Goal: Task Accomplishment & Management: Complete application form

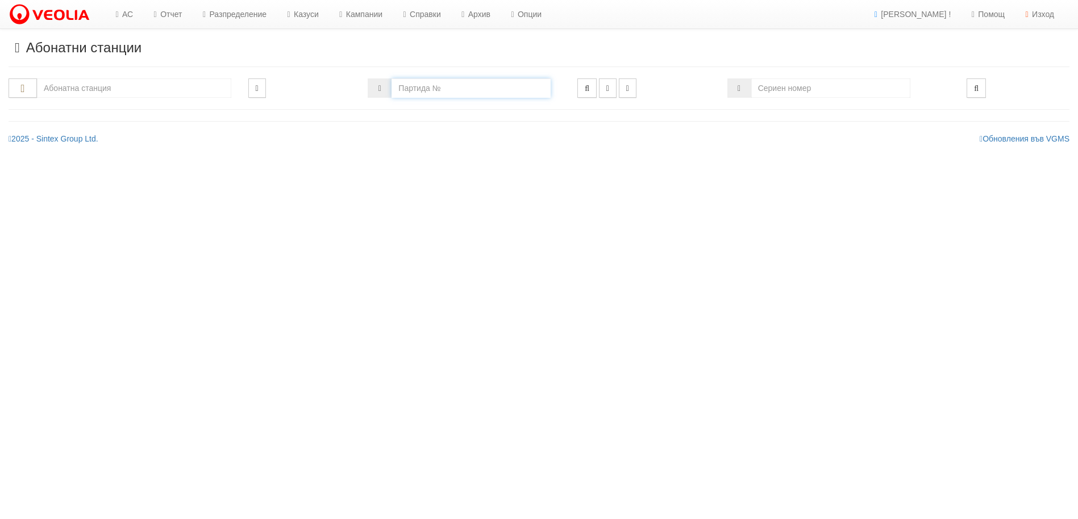
click at [418, 86] on input "number" at bounding box center [471, 87] width 159 height 19
type input "20357"
type input "225/1 - "ВЕОЛИЯ ЕНЕРДЖИ ВАРНА " ЕАД"
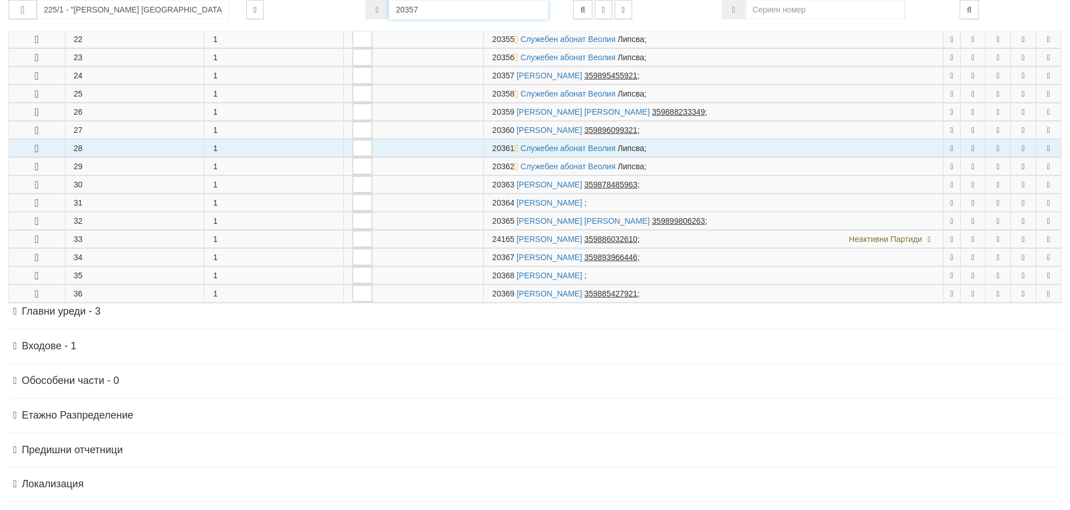
scroll to position [642, 0]
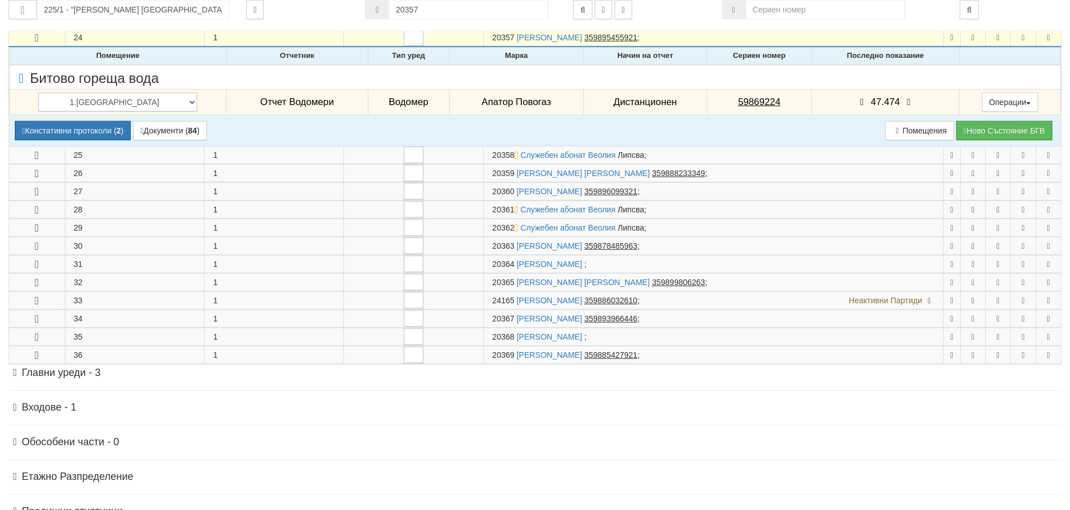
click at [903, 99] on icon at bounding box center [909, 103] width 13 height 10
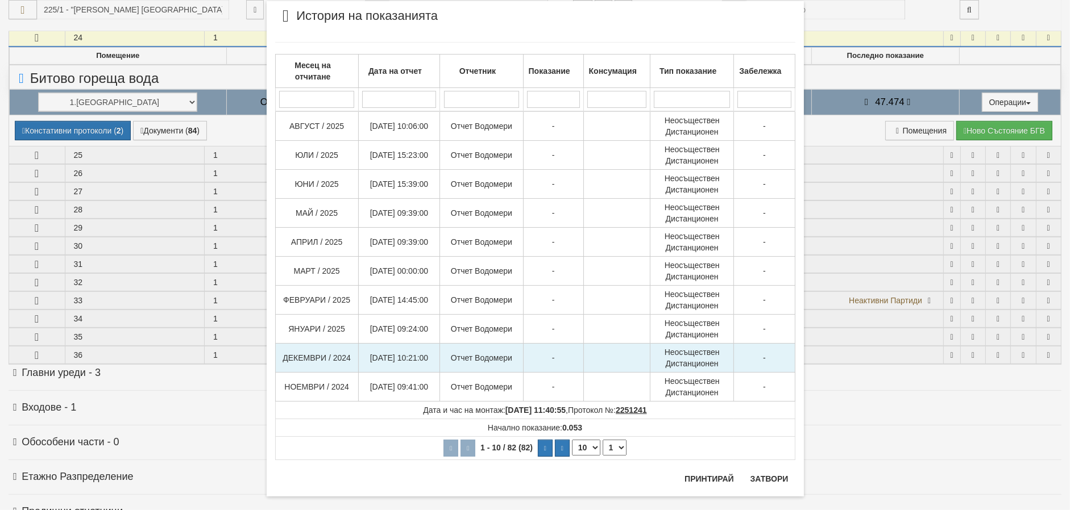
scroll to position [42, 0]
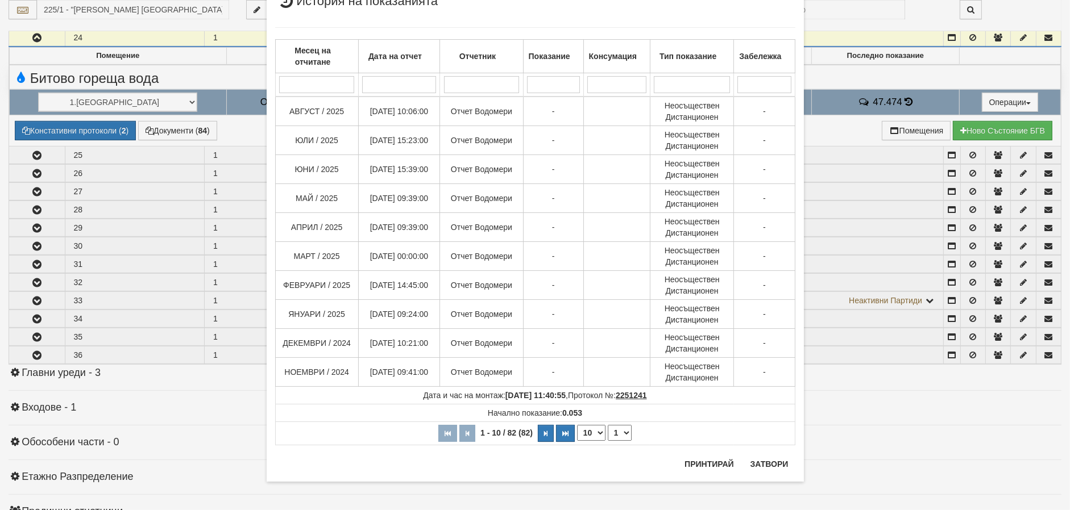
click at [592, 431] on select "10 20 30 40" at bounding box center [591, 433] width 28 height 16
select select "40"
click at [577, 441] on select "10 20 30 40" at bounding box center [591, 433] width 28 height 16
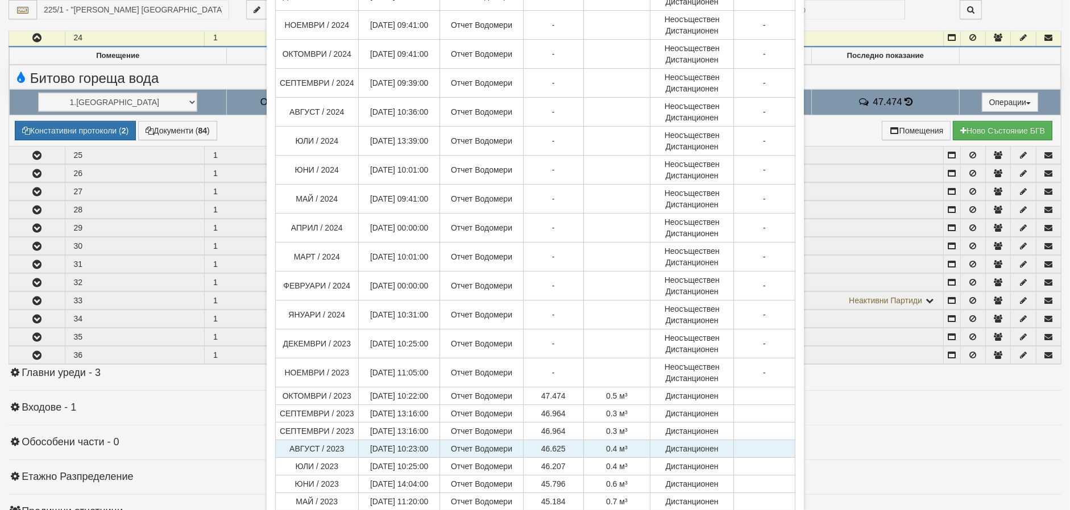
scroll to position [398, 0]
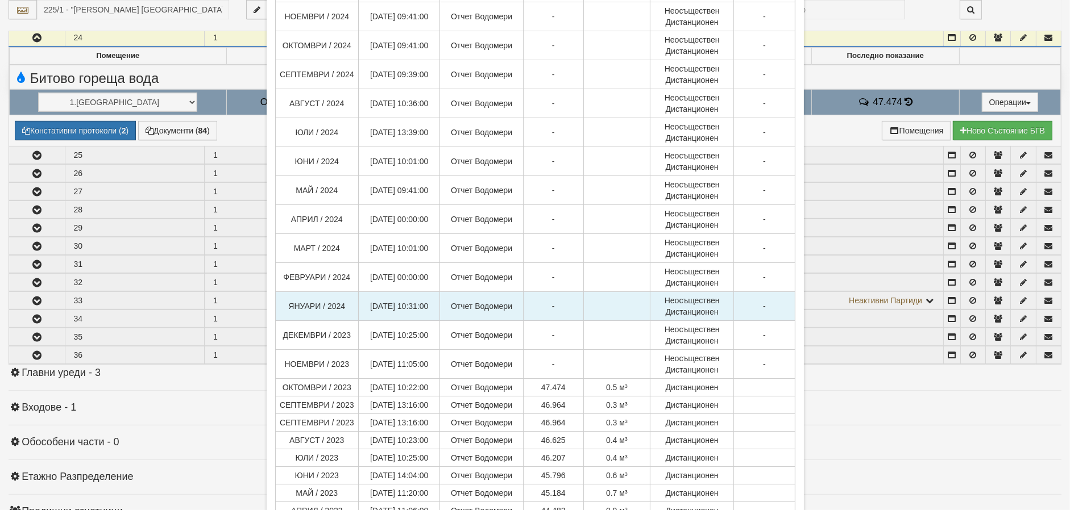
click at [651, 293] on td "Неосъществен Дистанционен" at bounding box center [692, 306] width 84 height 29
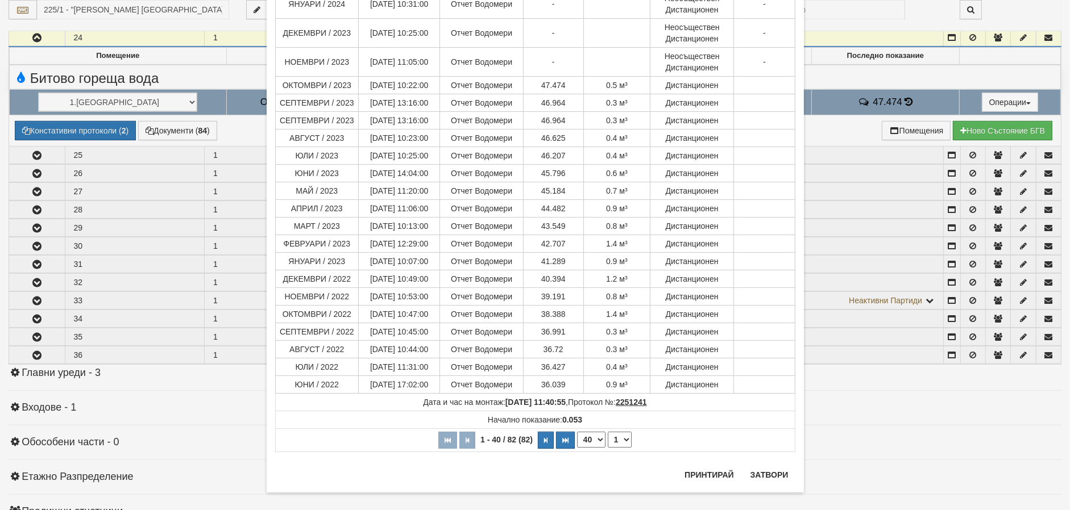
scroll to position [711, 0]
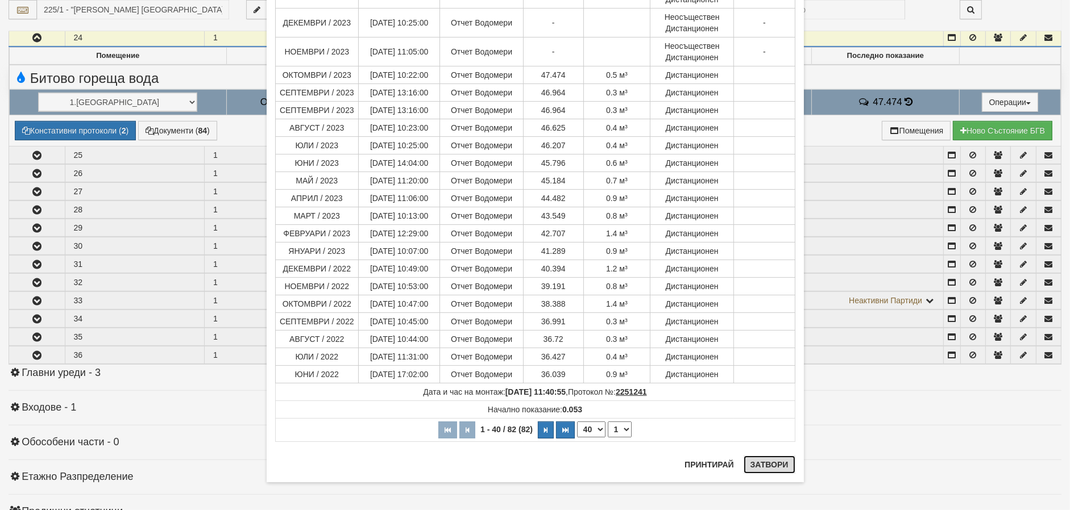
click at [770, 459] on button "Затвори" at bounding box center [770, 465] width 52 height 18
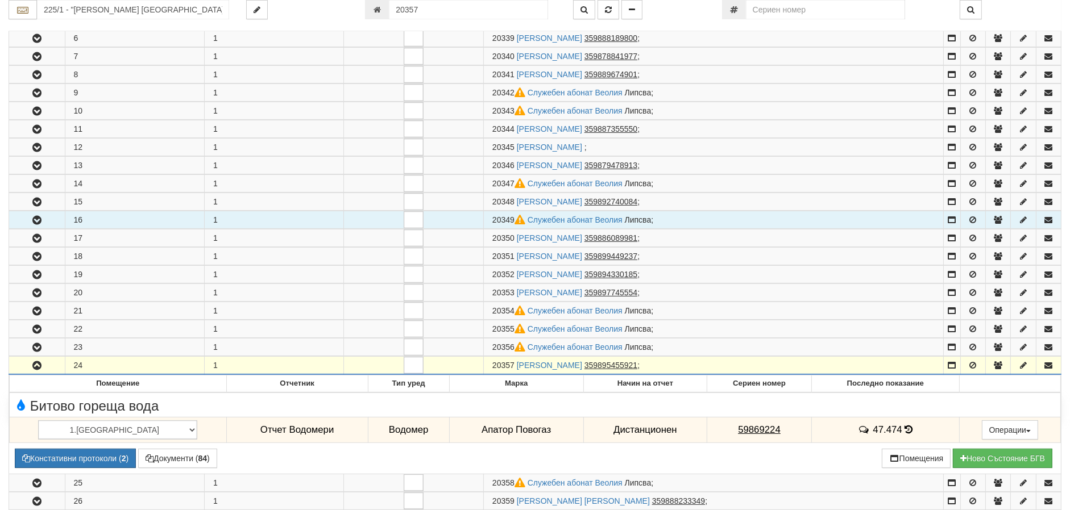
scroll to position [301, 0]
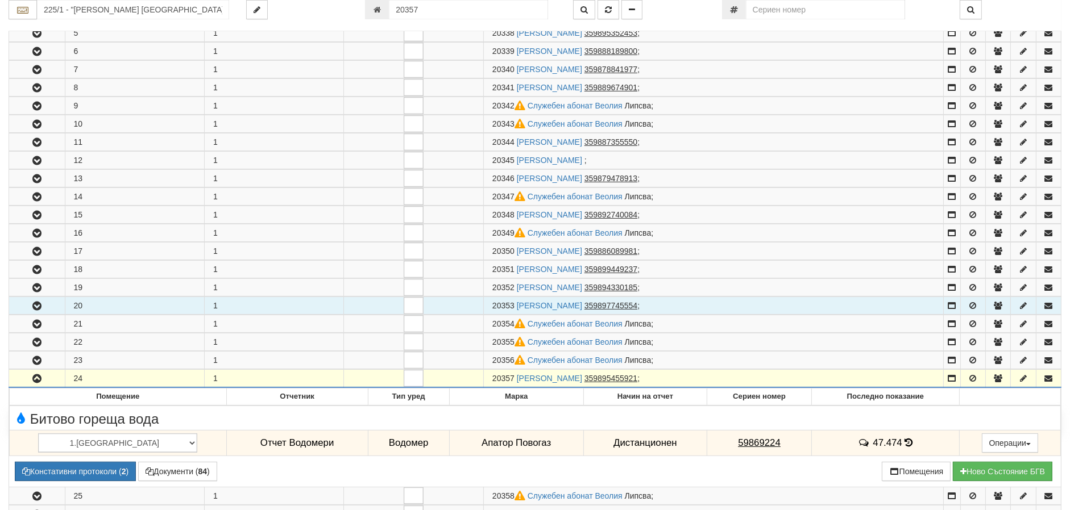
click at [33, 304] on icon "button" at bounding box center [37, 306] width 14 height 8
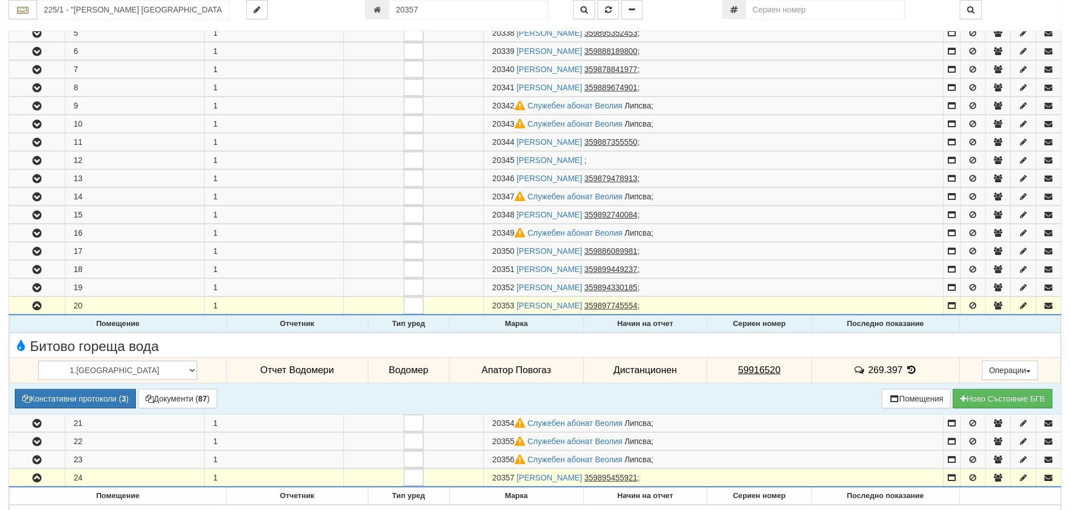
click at [905, 368] on icon at bounding box center [911, 371] width 13 height 10
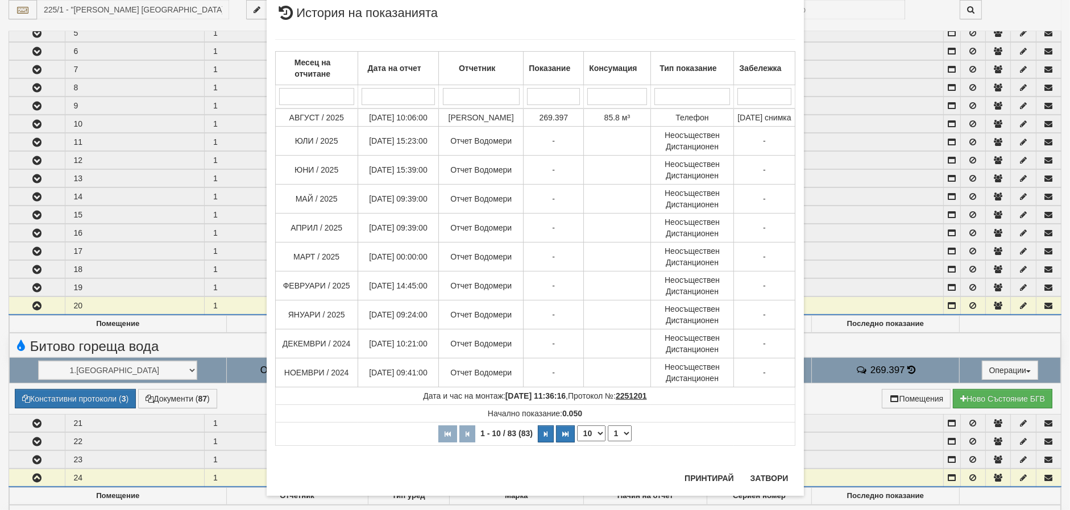
scroll to position [44, 0]
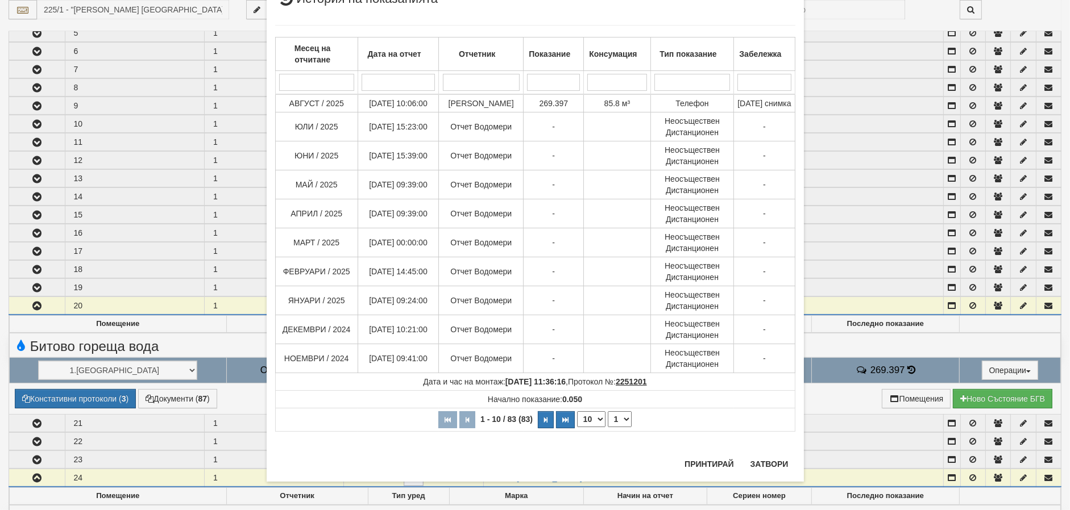
click at [595, 427] on select "10 20 30 40" at bounding box center [591, 420] width 28 height 16
select select "40"
click at [577, 427] on select "10 20 30 40" at bounding box center [591, 420] width 28 height 16
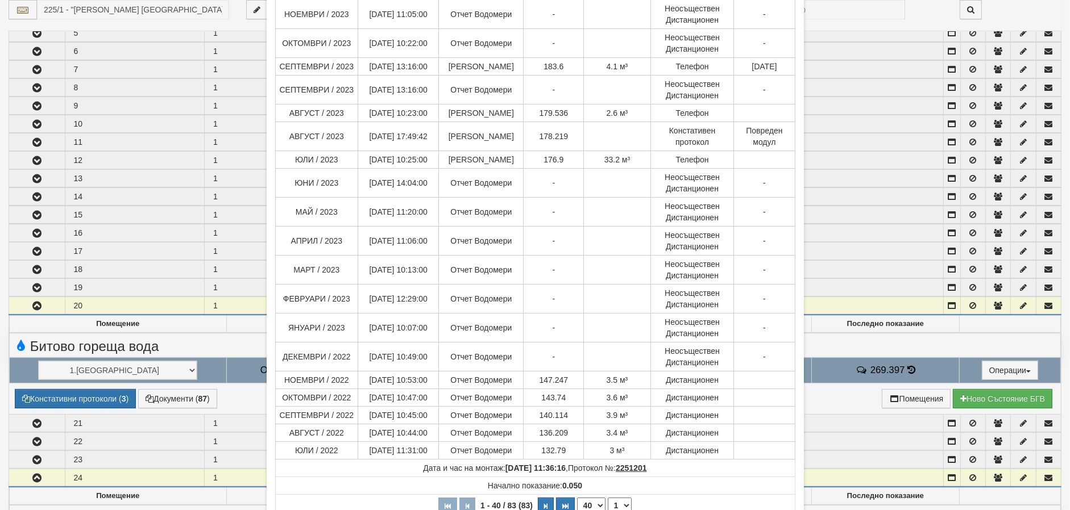
scroll to position [813, 0]
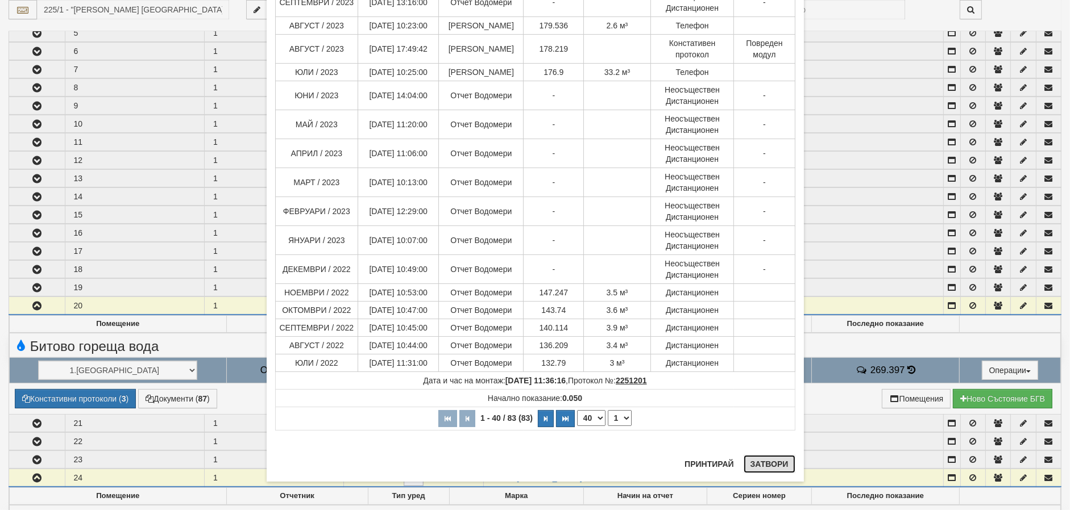
click at [770, 463] on button "Затвори" at bounding box center [770, 464] width 52 height 18
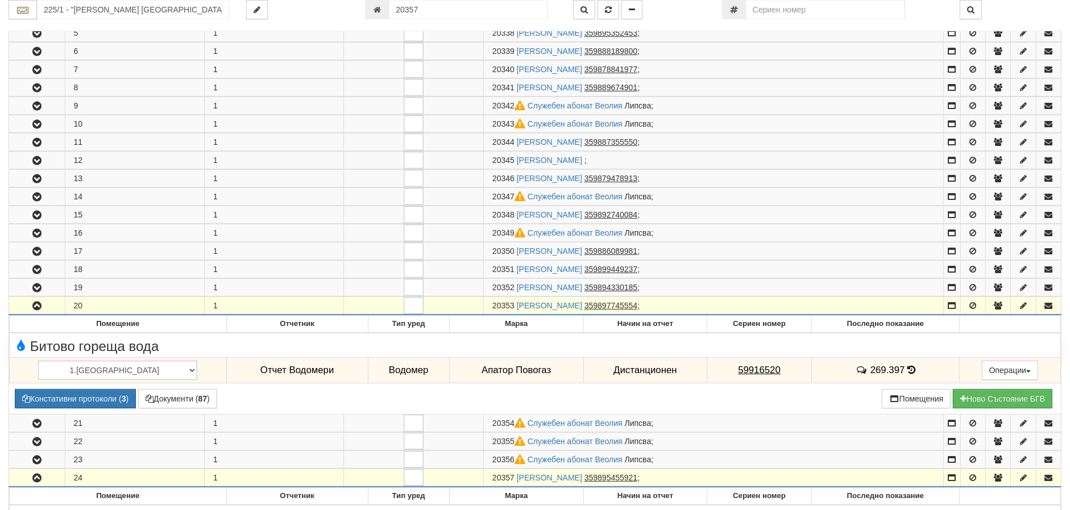
click at [36, 304] on icon "button" at bounding box center [37, 306] width 14 height 8
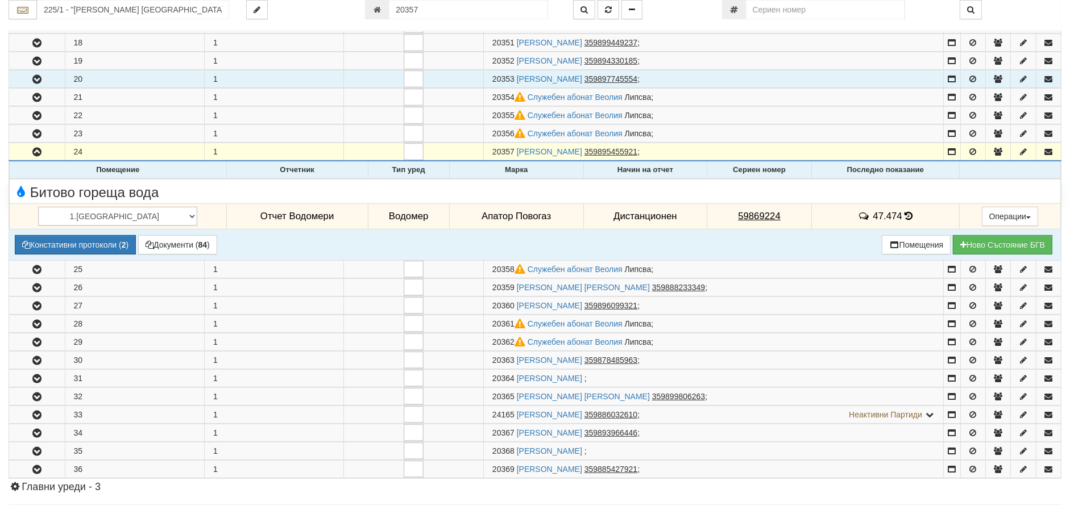
scroll to position [529, 0]
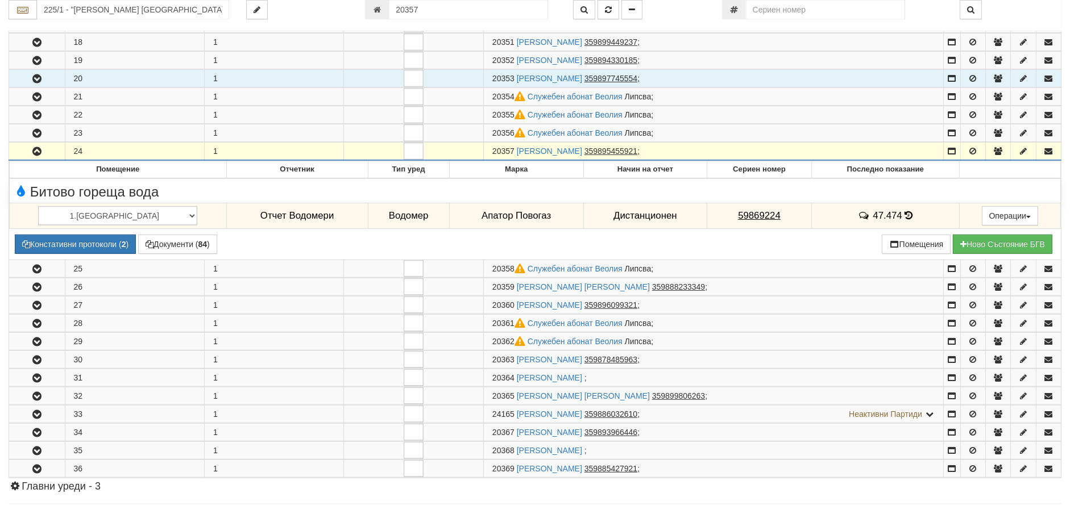
click at [39, 153] on icon "button" at bounding box center [37, 152] width 14 height 8
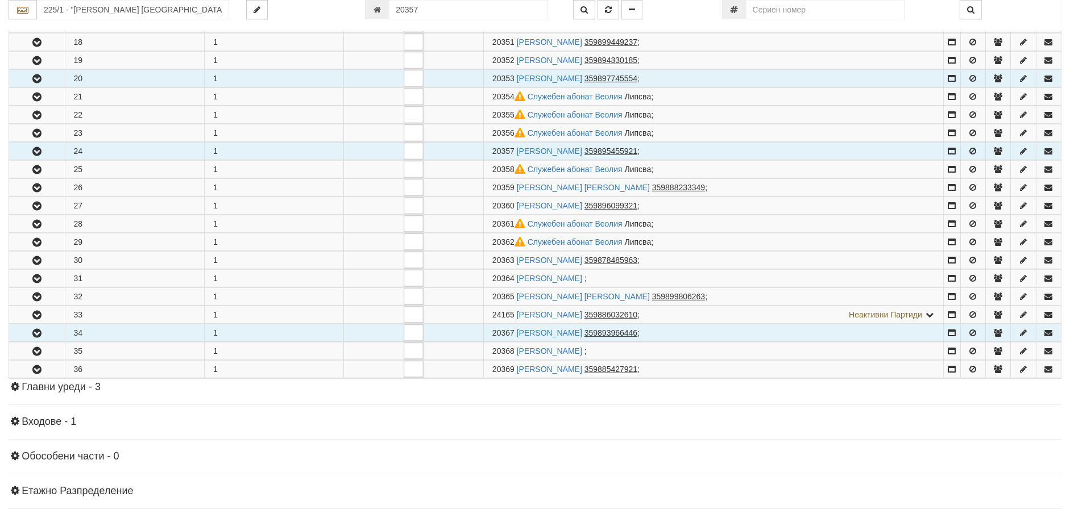
click at [34, 325] on button "button" at bounding box center [37, 333] width 56 height 17
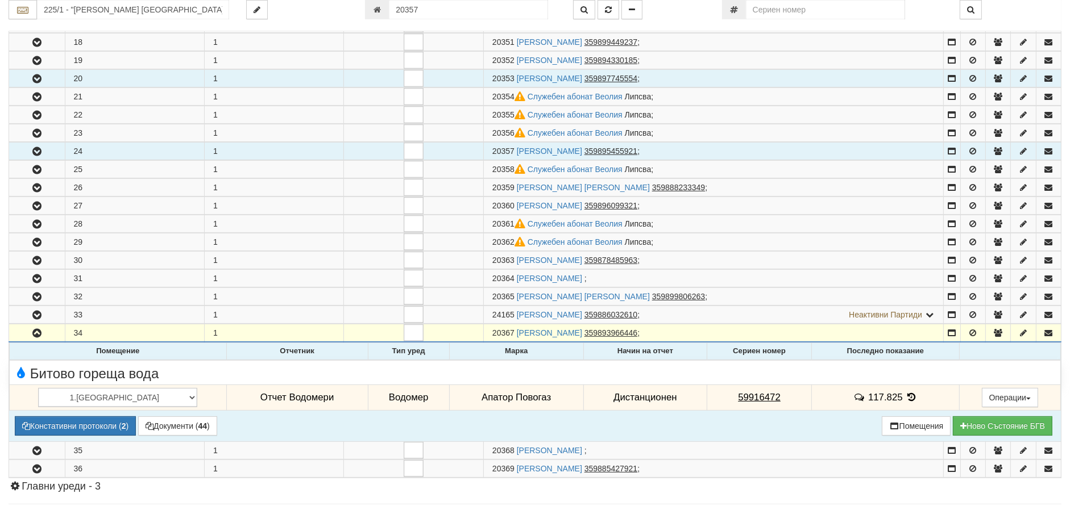
click at [905, 397] on icon at bounding box center [911, 398] width 13 height 10
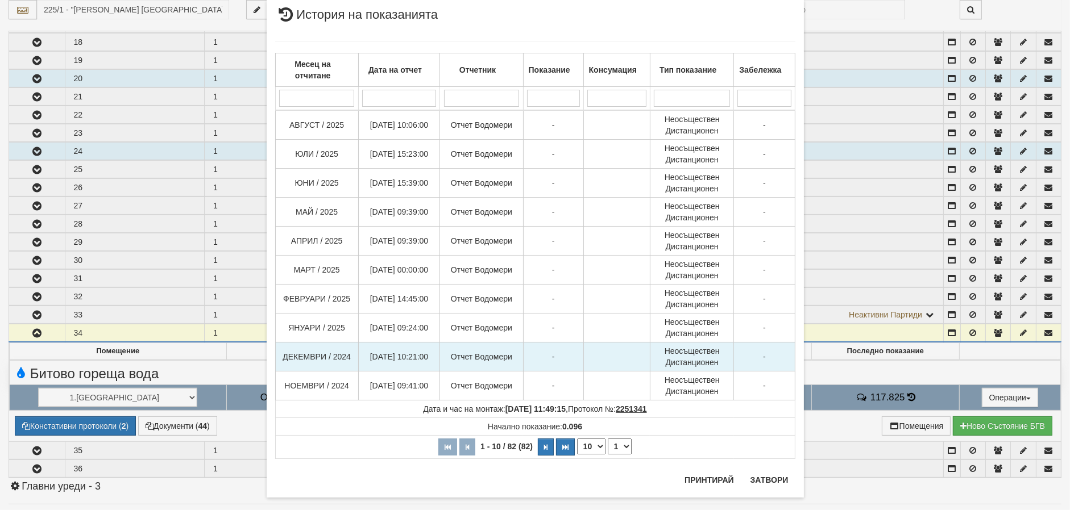
scroll to position [44, 0]
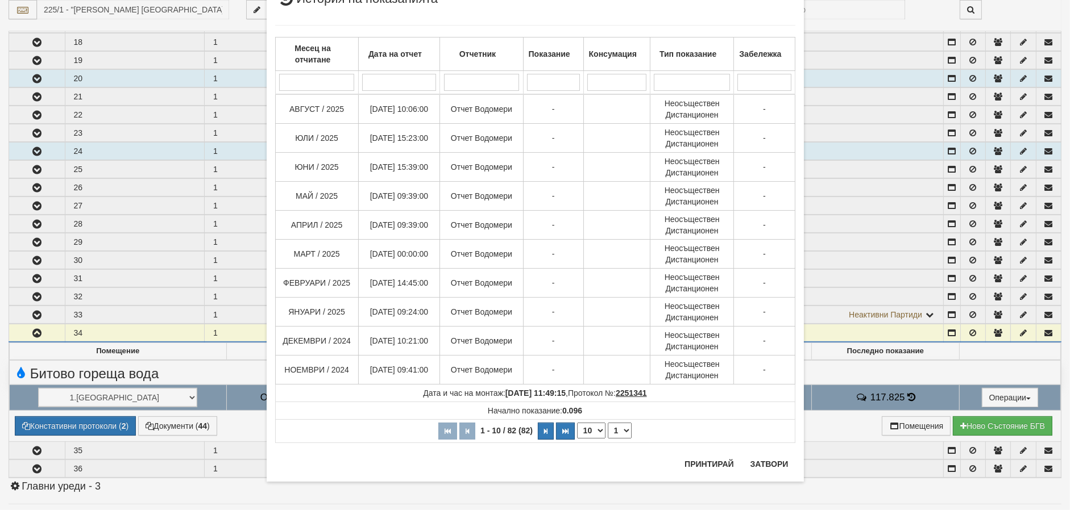
click at [582, 429] on select "10 20 30 40" at bounding box center [591, 431] width 28 height 16
select select "40"
click at [577, 439] on select "10 20 30 40" at bounding box center [591, 431] width 28 height 16
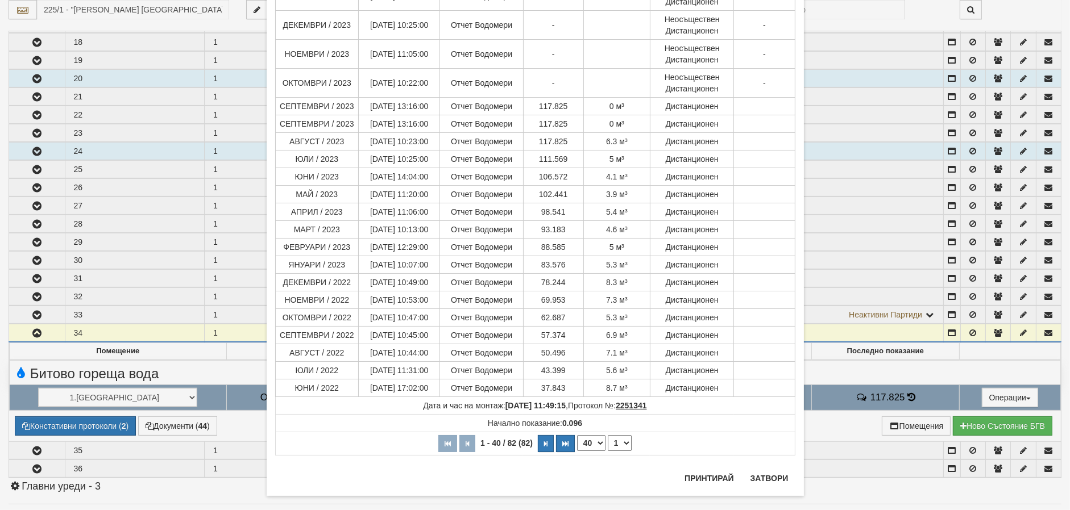
scroll to position [722, 0]
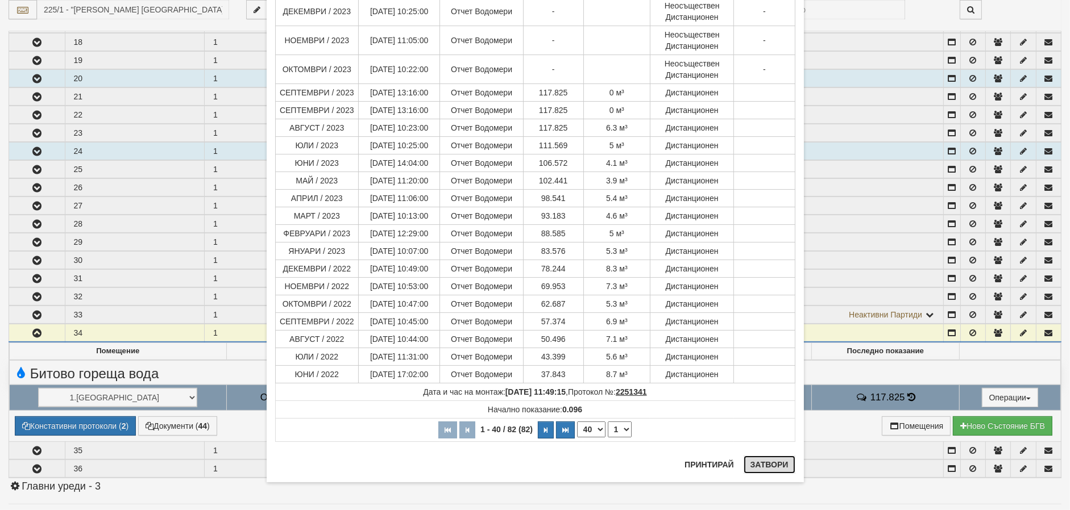
click at [766, 456] on button "Затвори" at bounding box center [770, 465] width 52 height 18
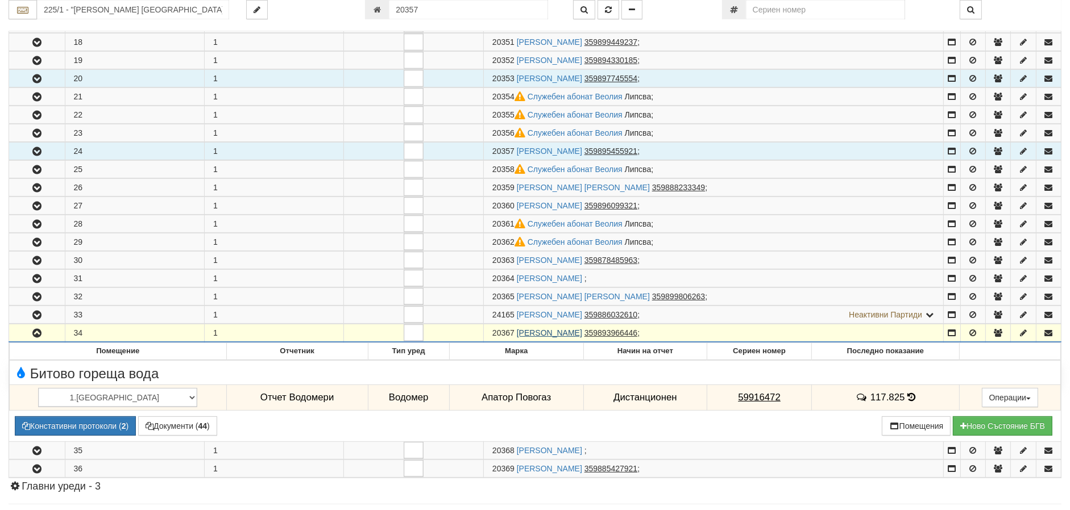
click at [582, 329] on link "[PERSON_NAME]" at bounding box center [549, 333] width 65 height 9
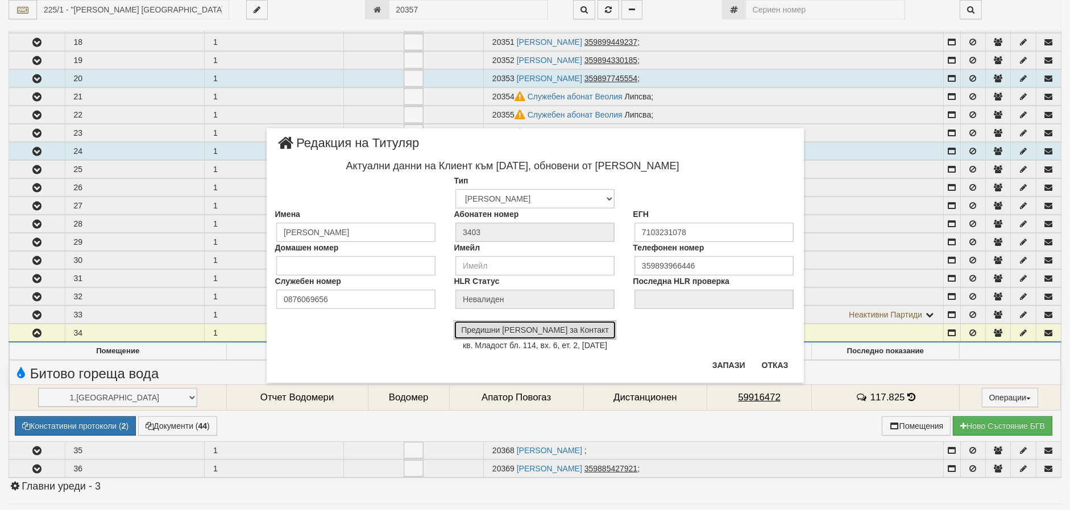
click at [552, 332] on button "Предишни Данни за Контакт" at bounding box center [535, 330] width 163 height 19
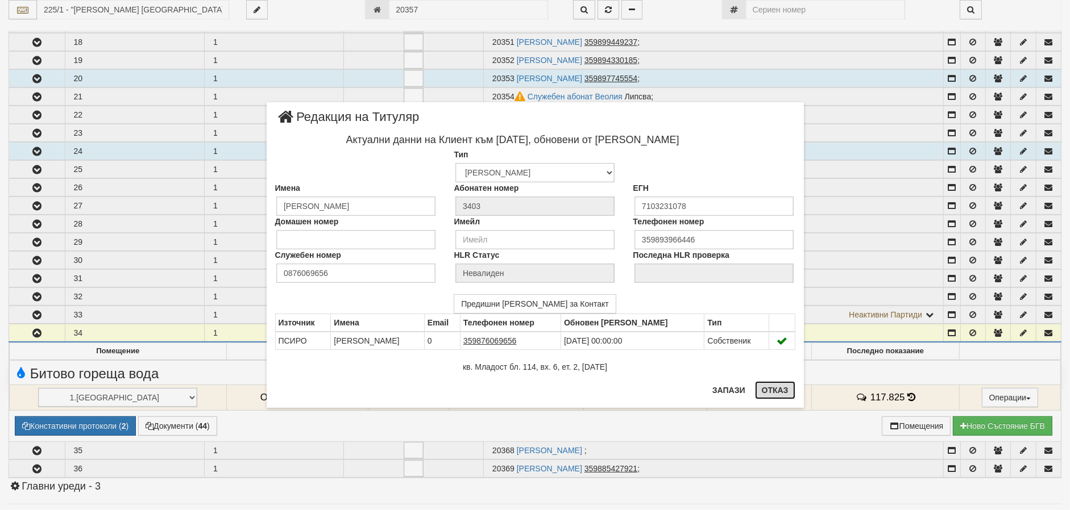
click at [782, 391] on button "Отказ" at bounding box center [775, 390] width 40 height 18
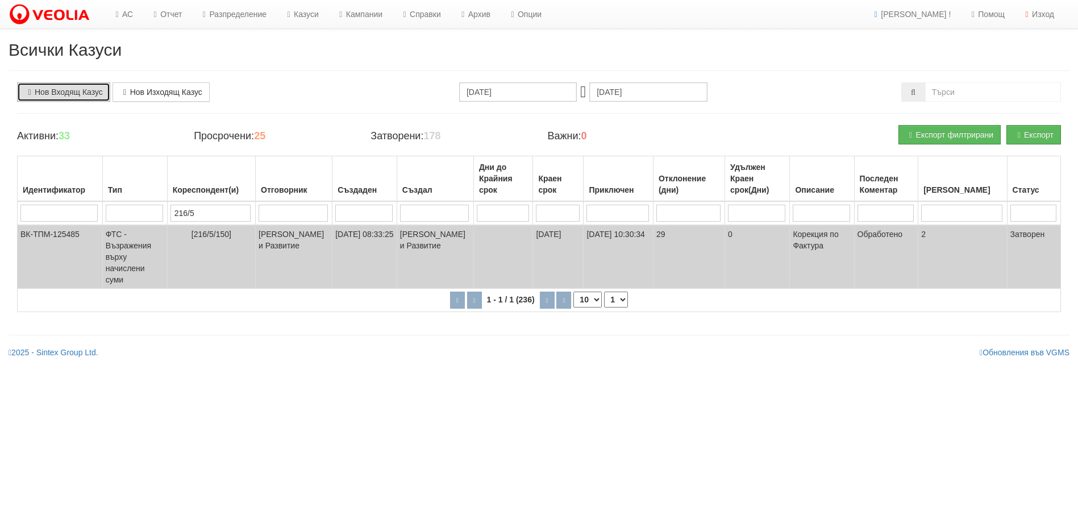
click at [68, 92] on link "Нов Входящ Казус" at bounding box center [63, 91] width 93 height 19
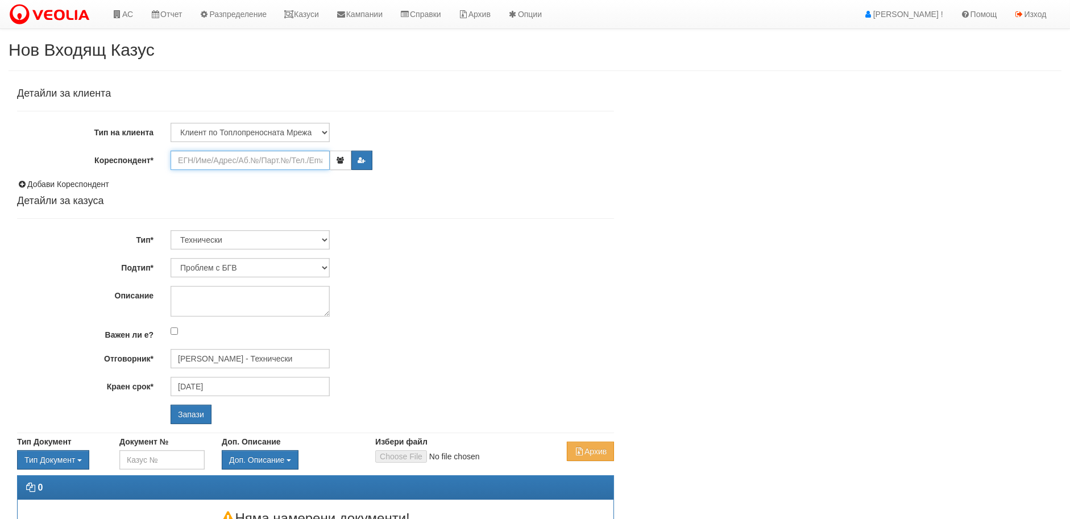
click at [177, 157] on input "Кореспондент*" at bounding box center [250, 160] width 159 height 19
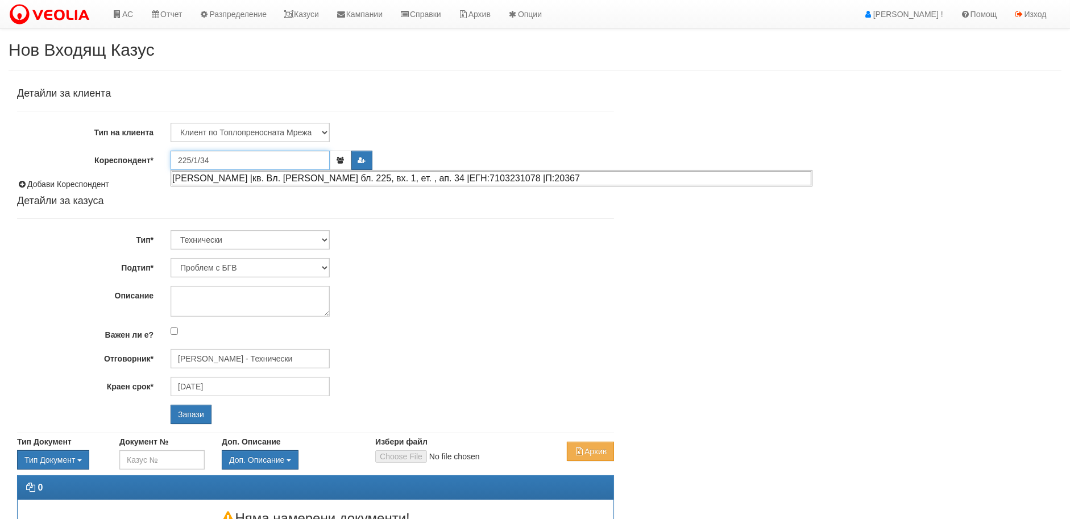
click at [336, 179] on div "[PERSON_NAME] |кв. Вл. [PERSON_NAME] бл. 225, вх. 1, ет. , ап. 34 |ЕГН:71032310…" at bounding box center [492, 178] width 640 height 14
type input "[PERSON_NAME]"
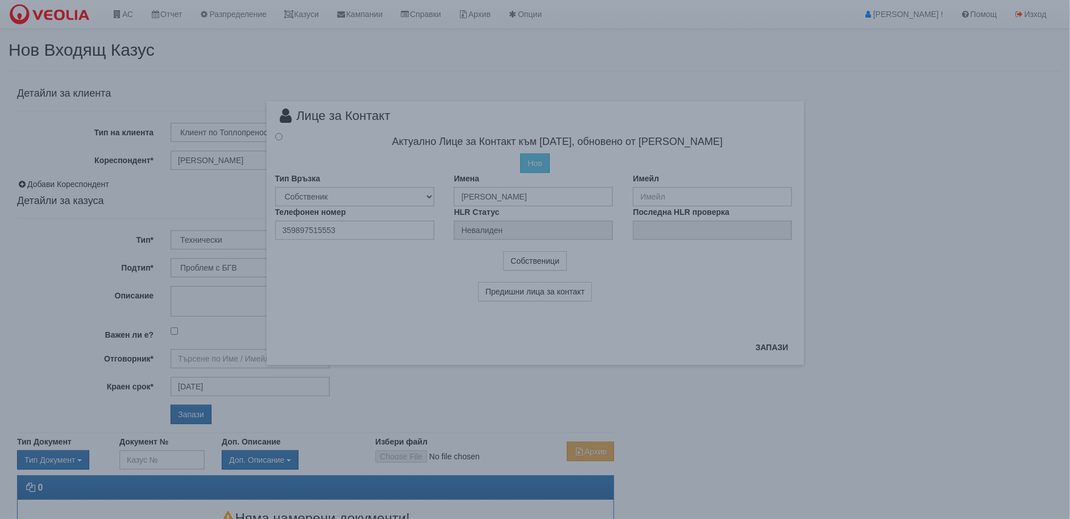
type input "[PERSON_NAME] - Технически"
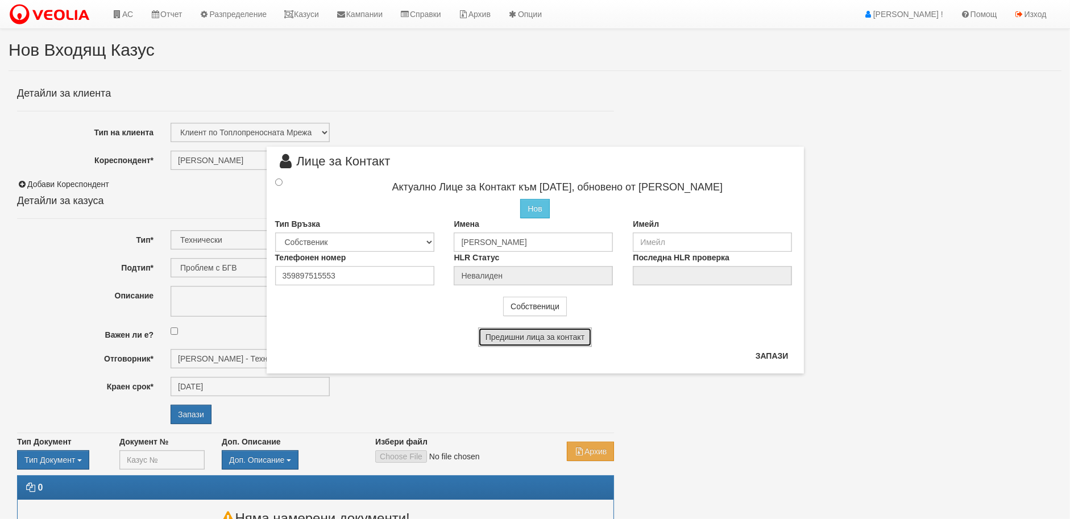
click at [539, 333] on button "Предишни лица за контакт" at bounding box center [535, 336] width 114 height 19
